Goal: Check status

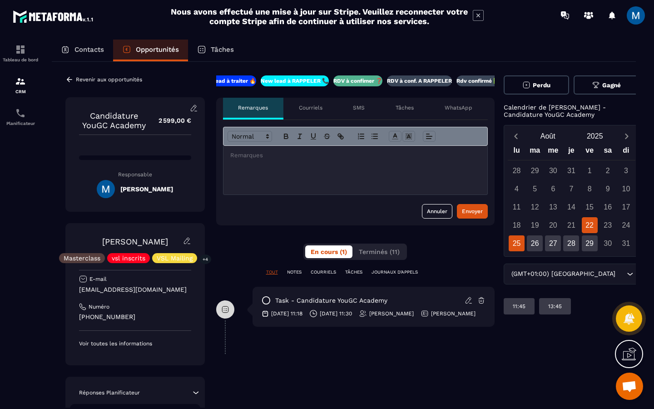
click at [518, 242] on div "25" at bounding box center [516, 243] width 16 height 16
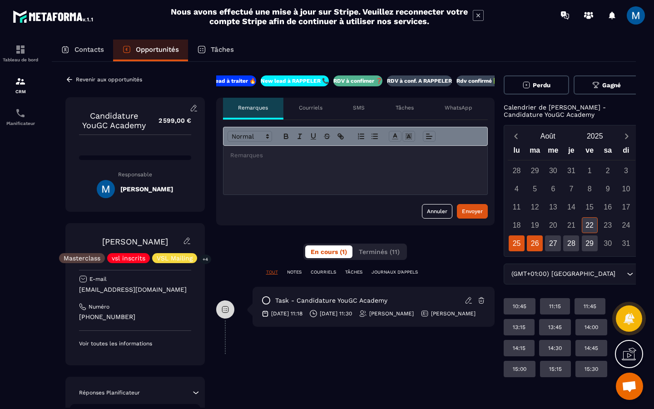
click at [532, 244] on div "26" at bounding box center [535, 243] width 16 height 16
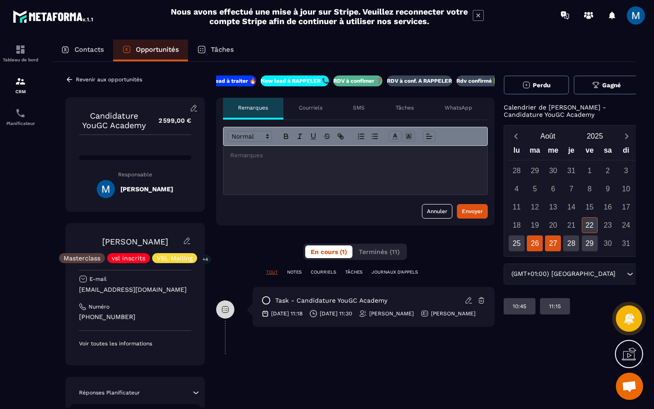
click at [545, 241] on div "27" at bounding box center [553, 243] width 16 height 16
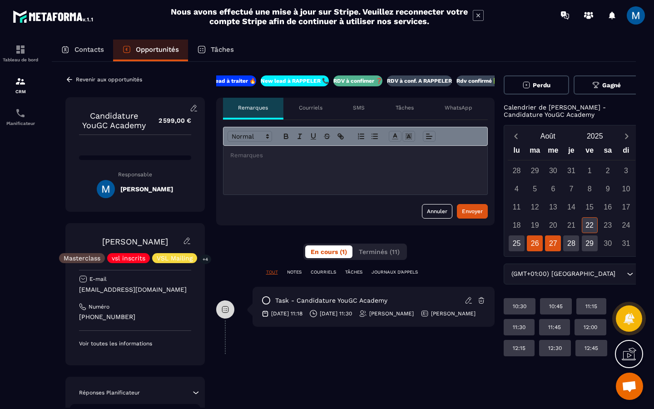
click at [532, 244] on div "26" at bounding box center [535, 243] width 16 height 16
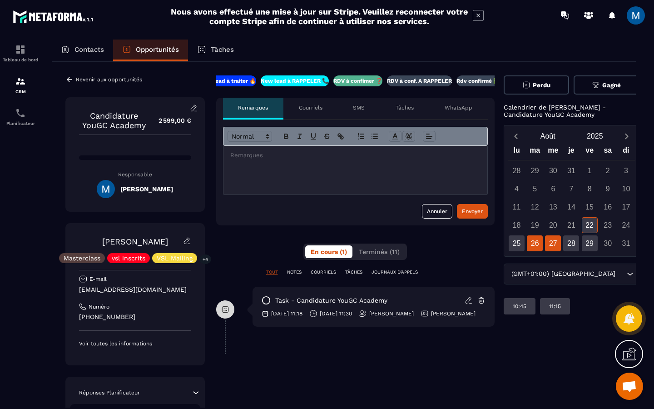
click at [549, 242] on div "27" at bounding box center [553, 243] width 16 height 16
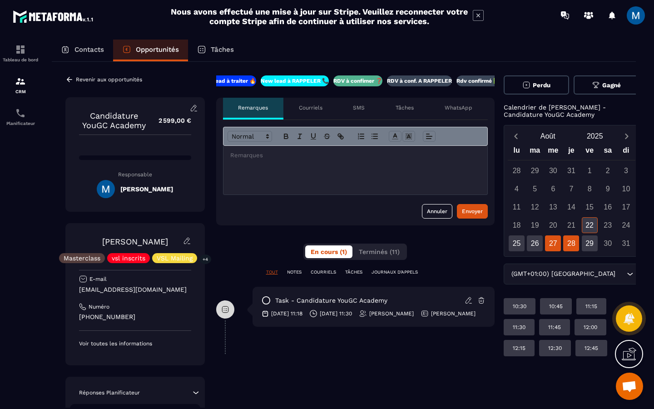
click at [564, 243] on div "28" at bounding box center [571, 243] width 16 height 16
click at [582, 243] on div "29" at bounding box center [590, 243] width 16 height 16
click at [425, 81] on p "RDV à conf. A RAPPELER" at bounding box center [419, 80] width 65 height 7
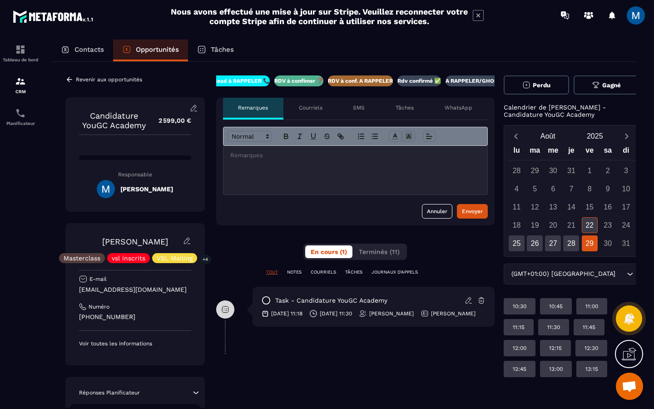
scroll to position [0, 78]
click at [69, 76] on icon at bounding box center [69, 79] width 8 height 8
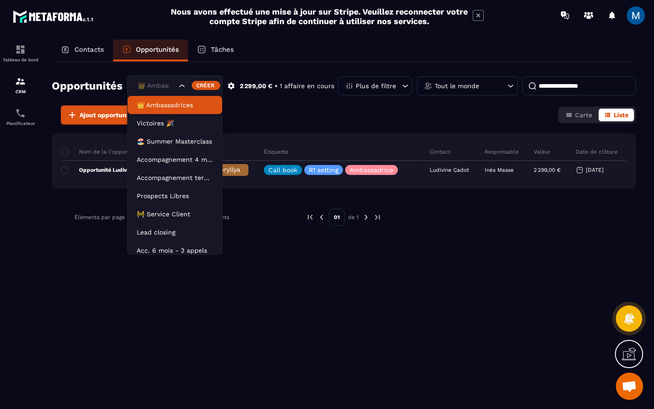
click at [185, 91] on div "👑 Ambassadrices" at bounding box center [174, 85] width 95 height 21
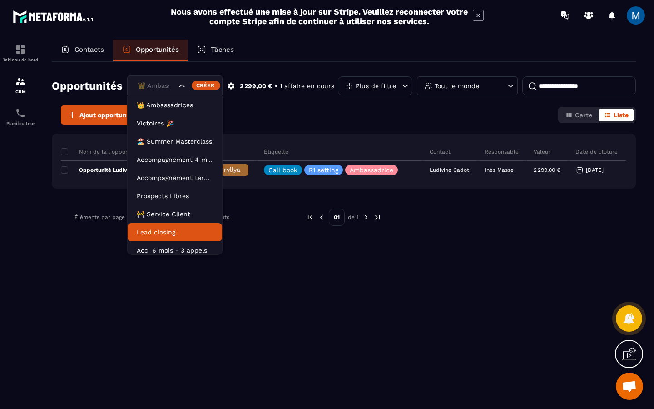
click at [174, 234] on p "Lead closing" at bounding box center [175, 231] width 76 height 9
